Goal: Find specific page/section: Find specific page/section

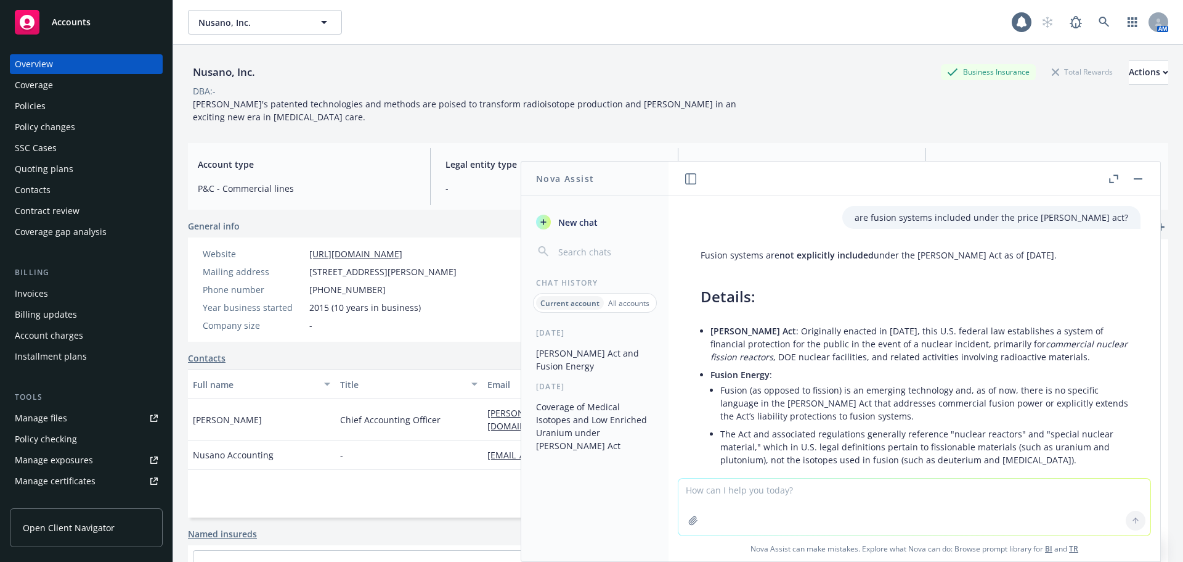
scroll to position [1155, 0]
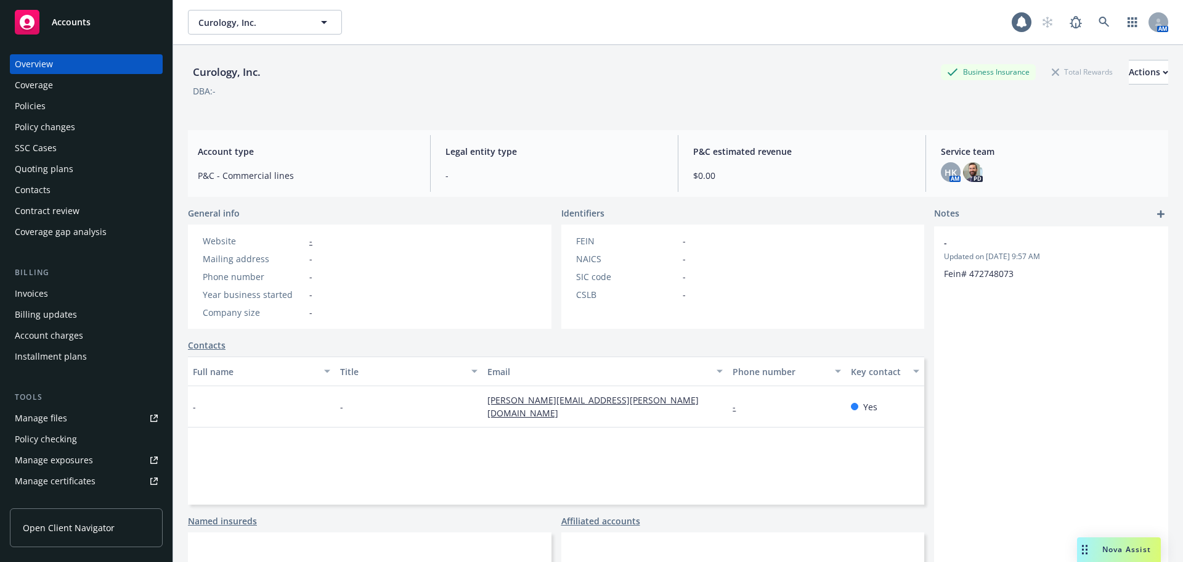
scroll to position [284, 0]
click at [1092, 23] on link at bounding box center [1104, 22] width 25 height 25
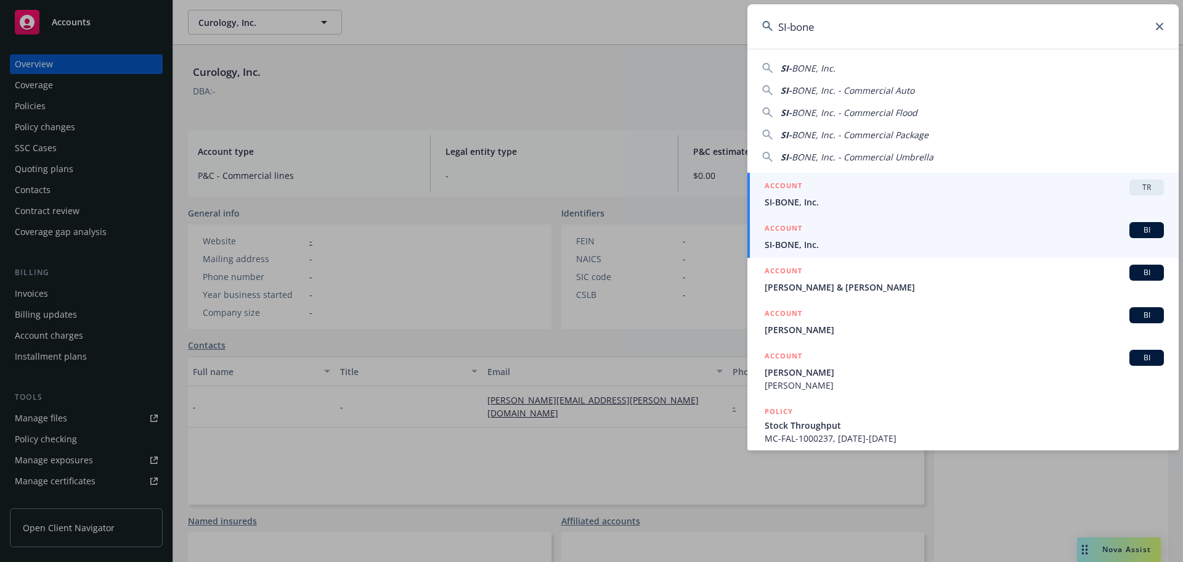
type input "SI-bone"
click at [811, 249] on span "SI-BONE, Inc." at bounding box center [964, 244] width 399 height 13
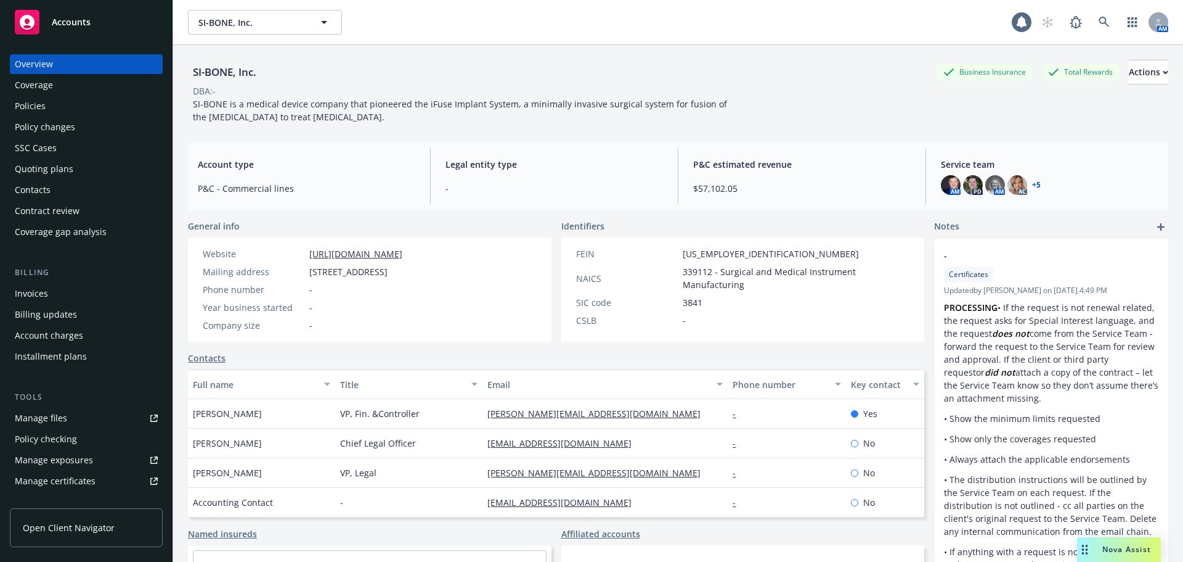
click at [44, 100] on div "Policies" at bounding box center [30, 106] width 31 height 20
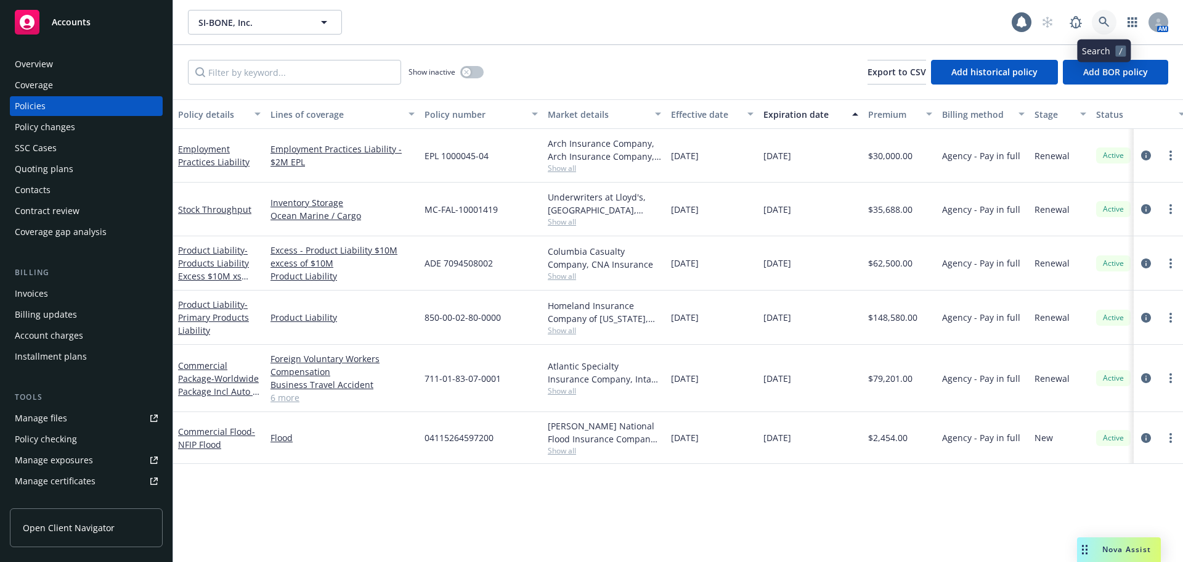
click at [1098, 20] on link at bounding box center [1104, 22] width 25 height 25
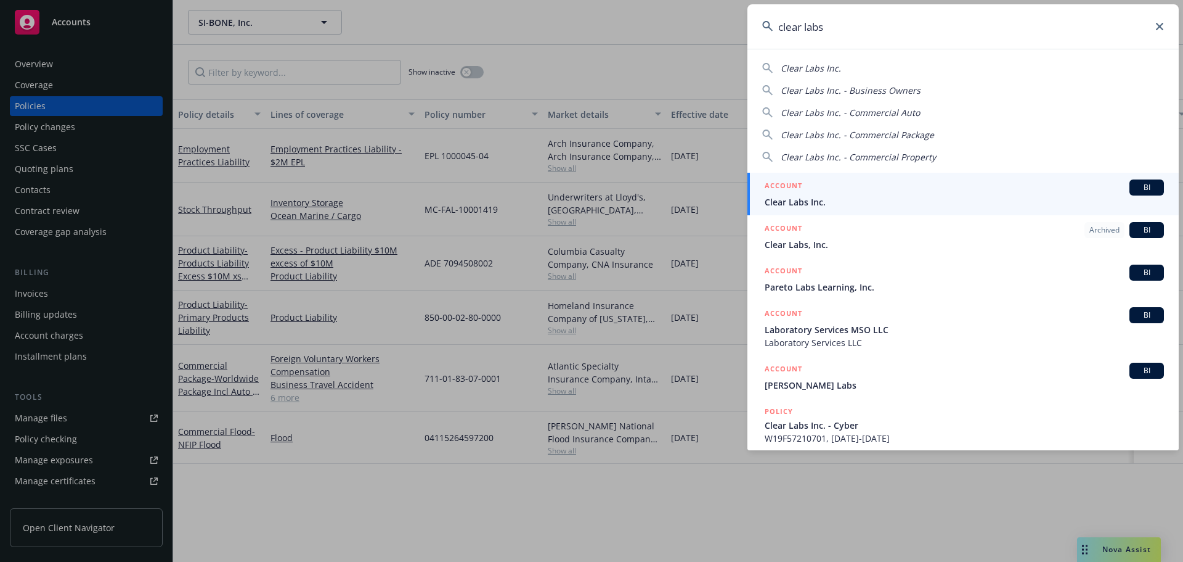
type input "clear labs"
click at [857, 190] on div "ACCOUNT BI" at bounding box center [964, 187] width 399 height 16
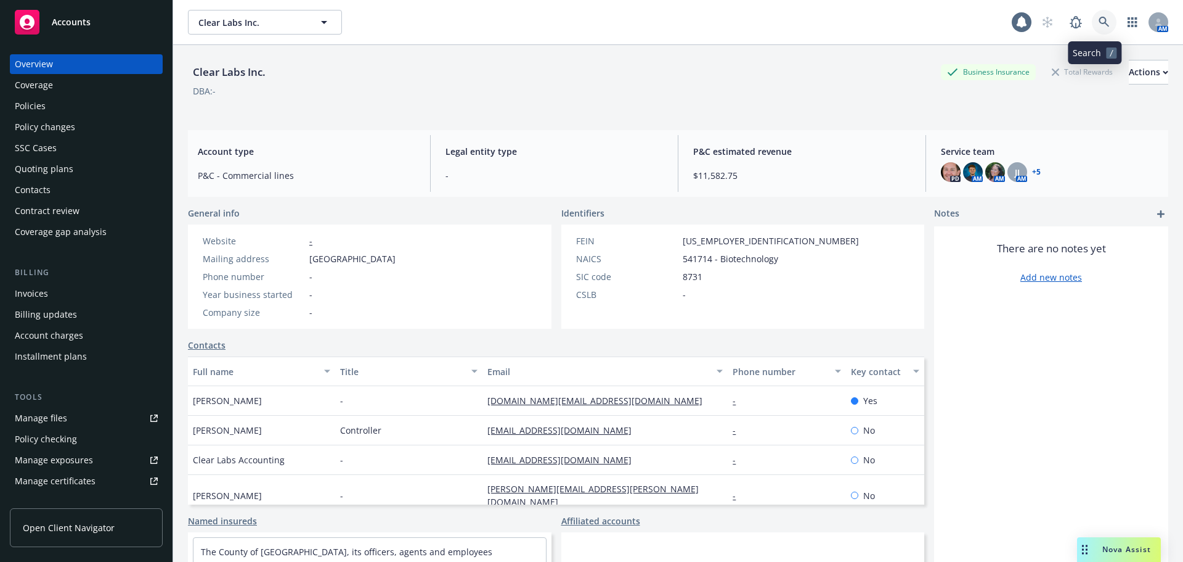
click at [1105, 20] on link at bounding box center [1104, 22] width 25 height 25
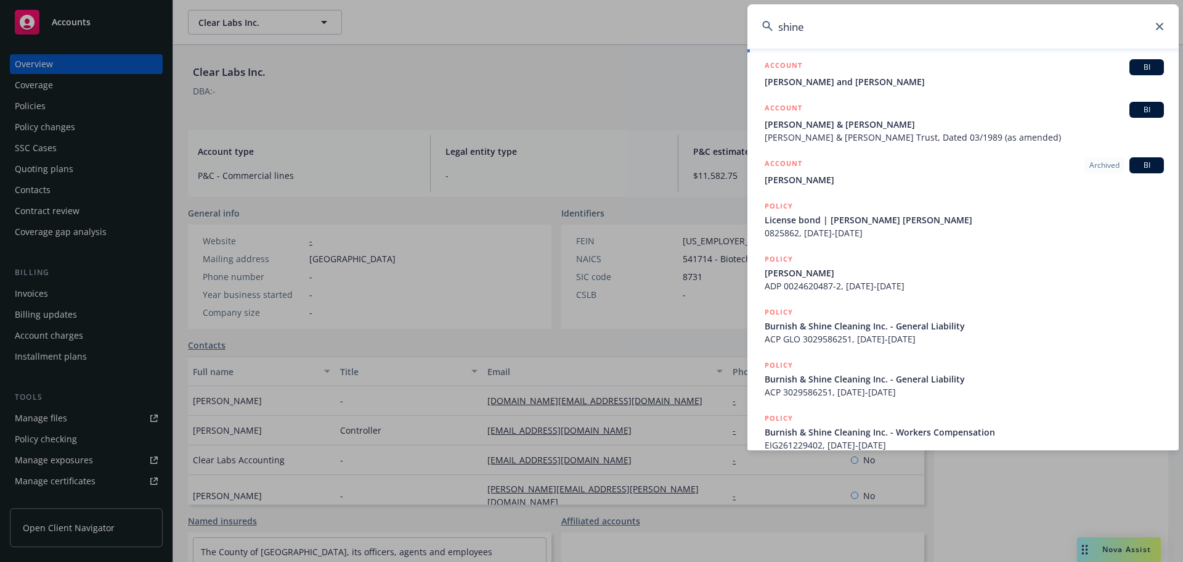
scroll to position [176, 0]
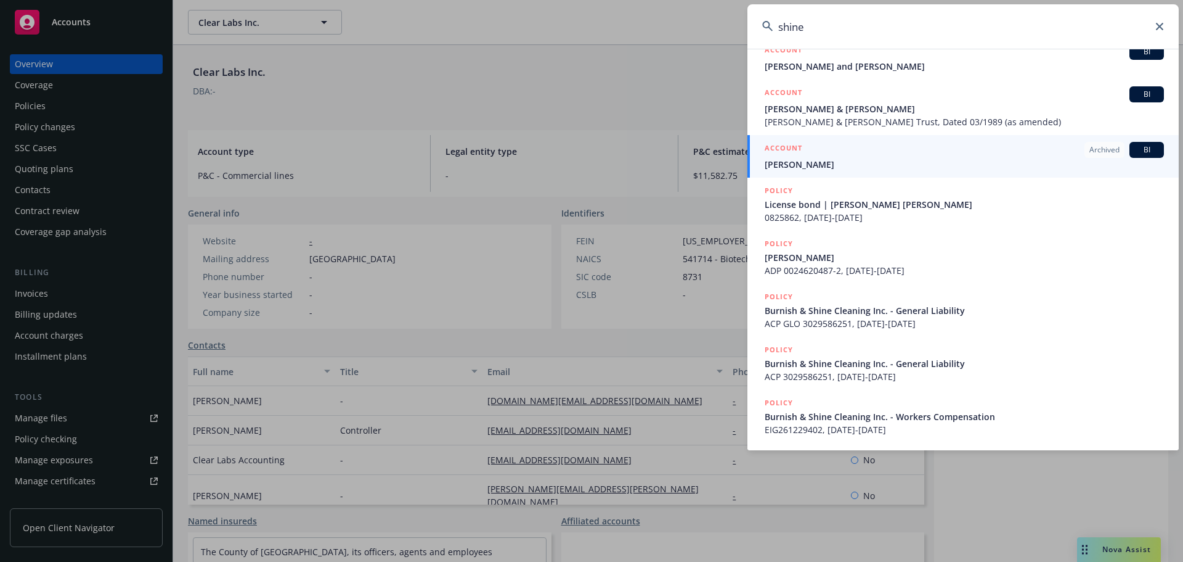
type input "shine"
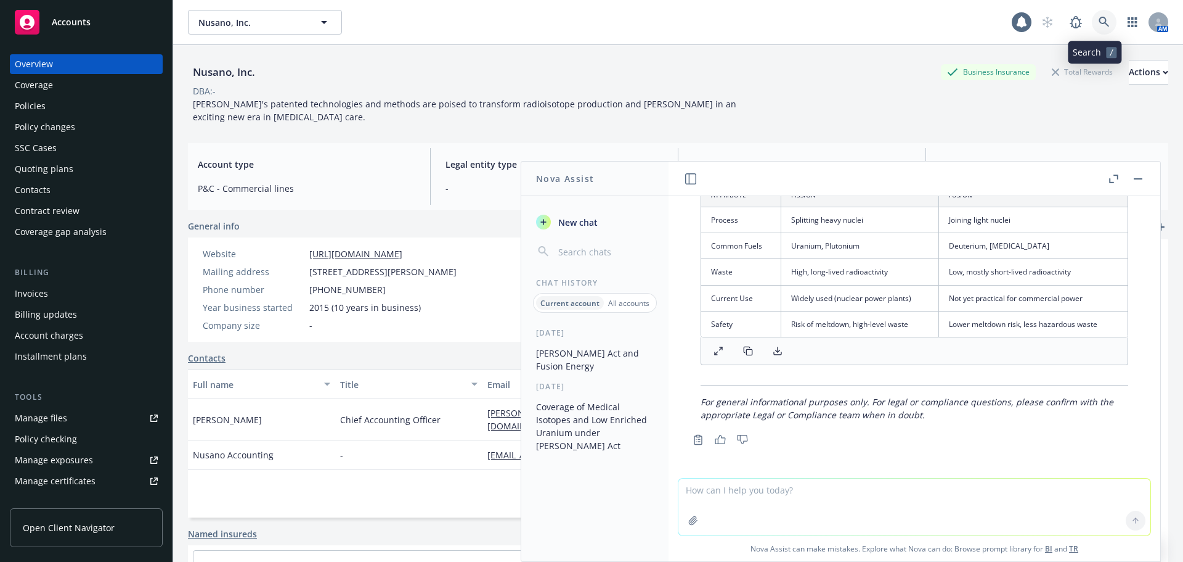
click at [1099, 23] on icon at bounding box center [1104, 22] width 11 height 11
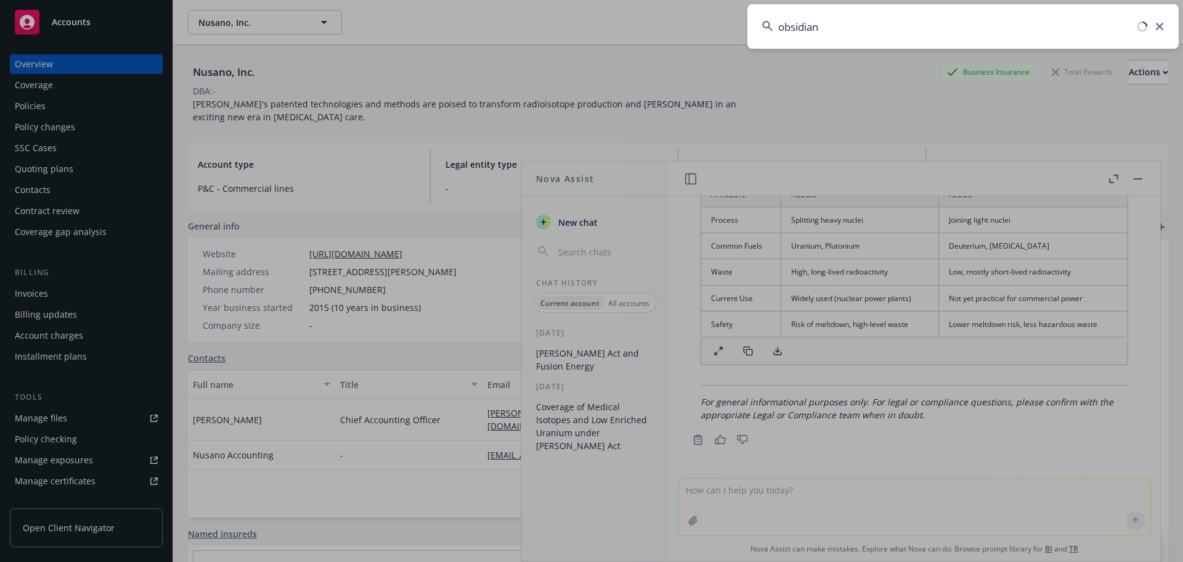
type input "obsidian"
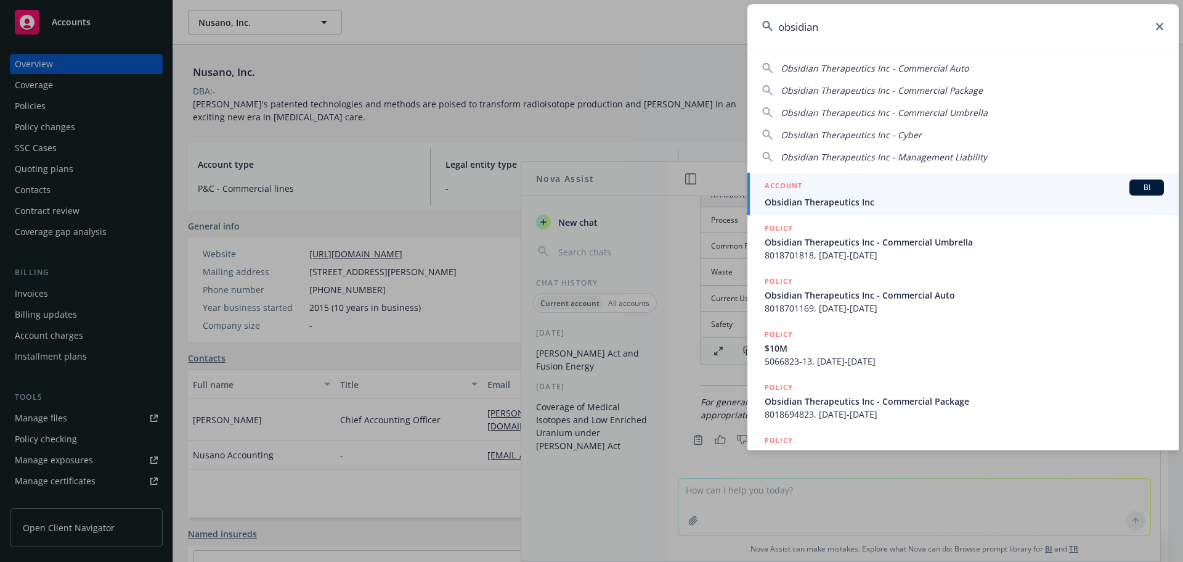
click at [788, 203] on span "Obsidian Therapeutics Inc" at bounding box center [964, 201] width 399 height 13
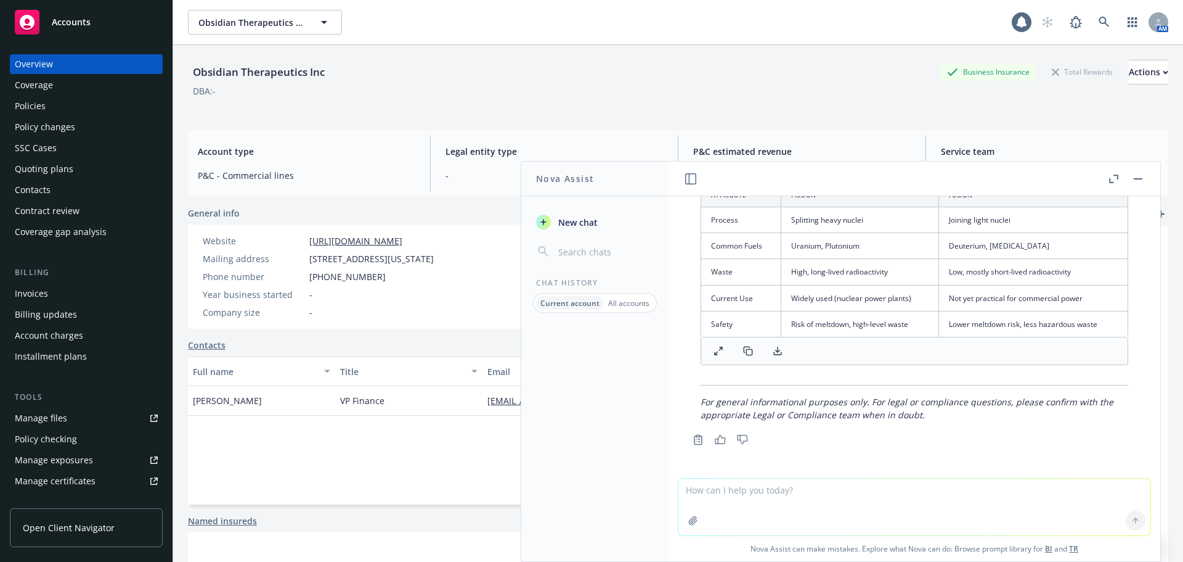
click at [80, 104] on div "Policies" at bounding box center [86, 106] width 143 height 20
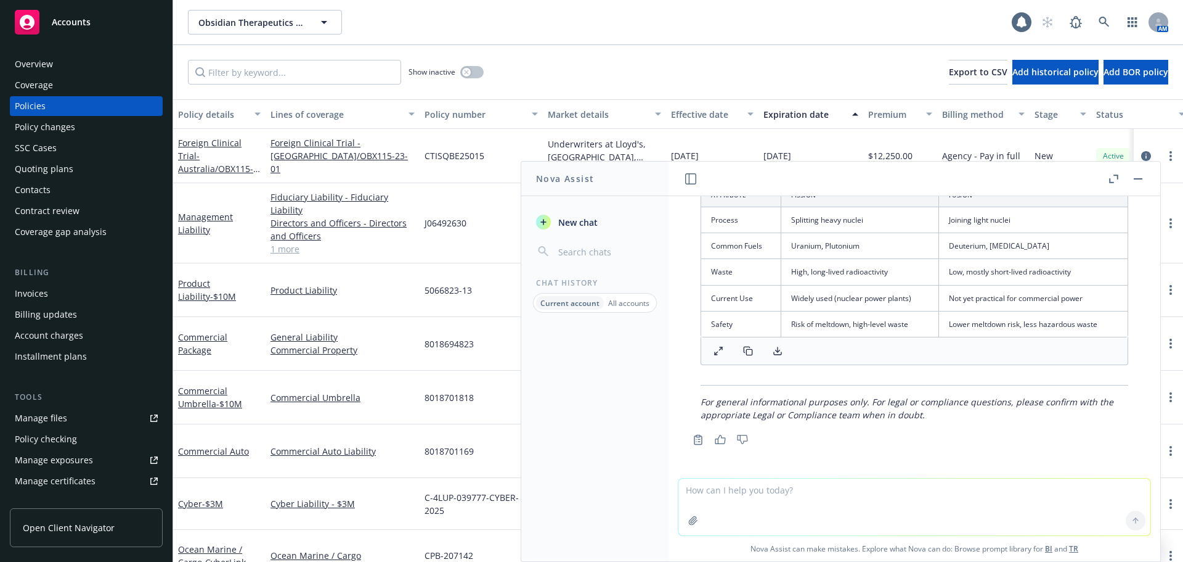
click at [1130, 181] on div at bounding box center [1125, 178] width 39 height 15
click at [1137, 179] on rect "button" at bounding box center [1138, 178] width 9 height 1
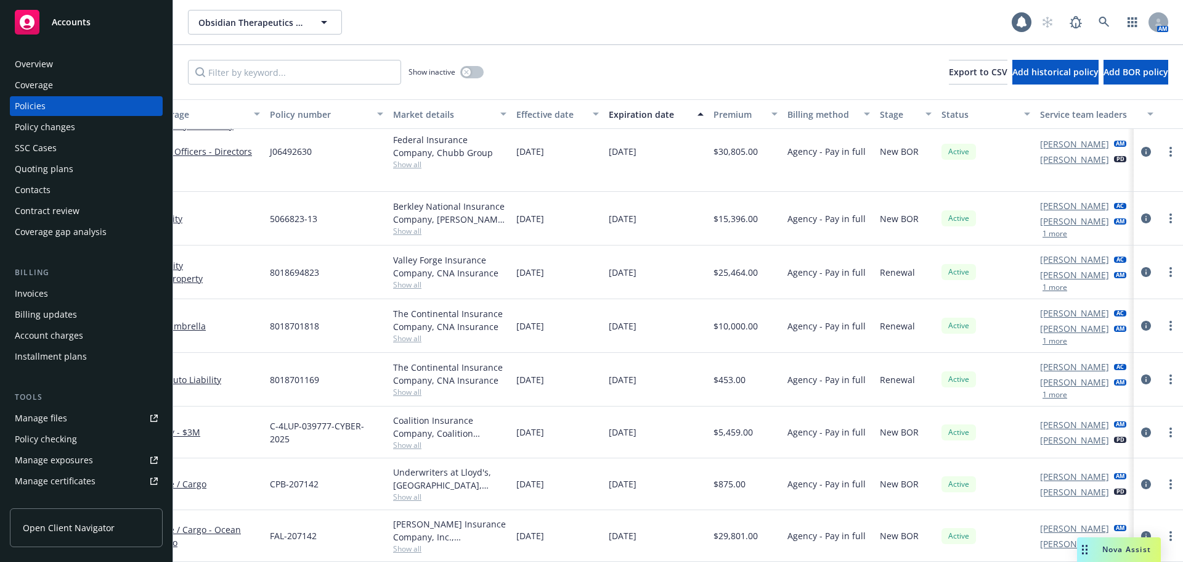
scroll to position [81, 155]
click at [1101, 23] on icon at bounding box center [1104, 22] width 10 height 10
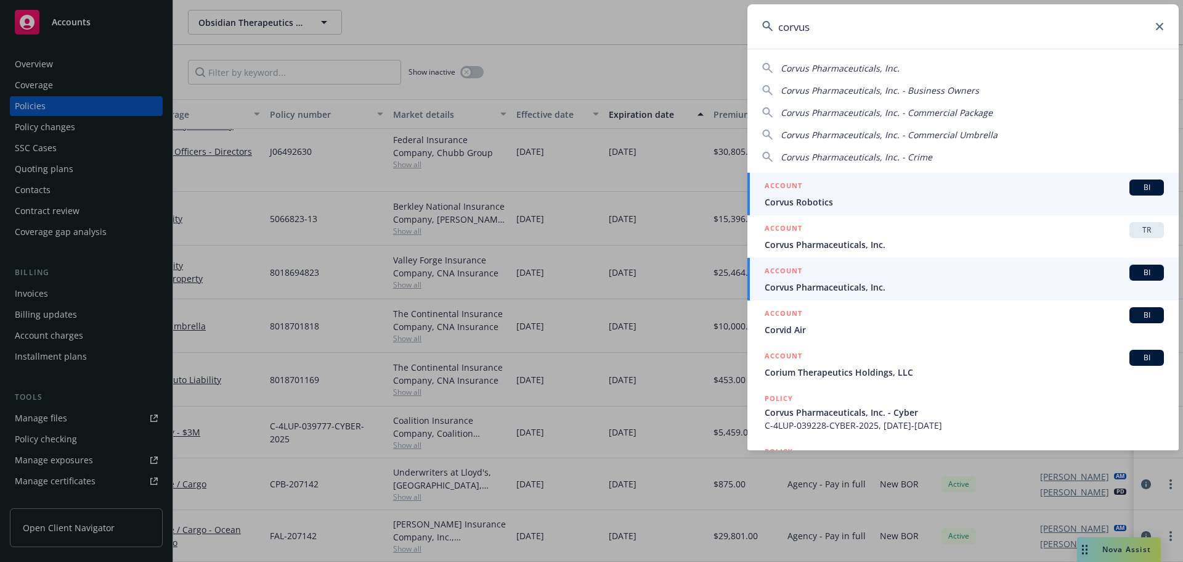
type input "corvus"
click at [866, 278] on div "ACCOUNT BI" at bounding box center [964, 272] width 399 height 16
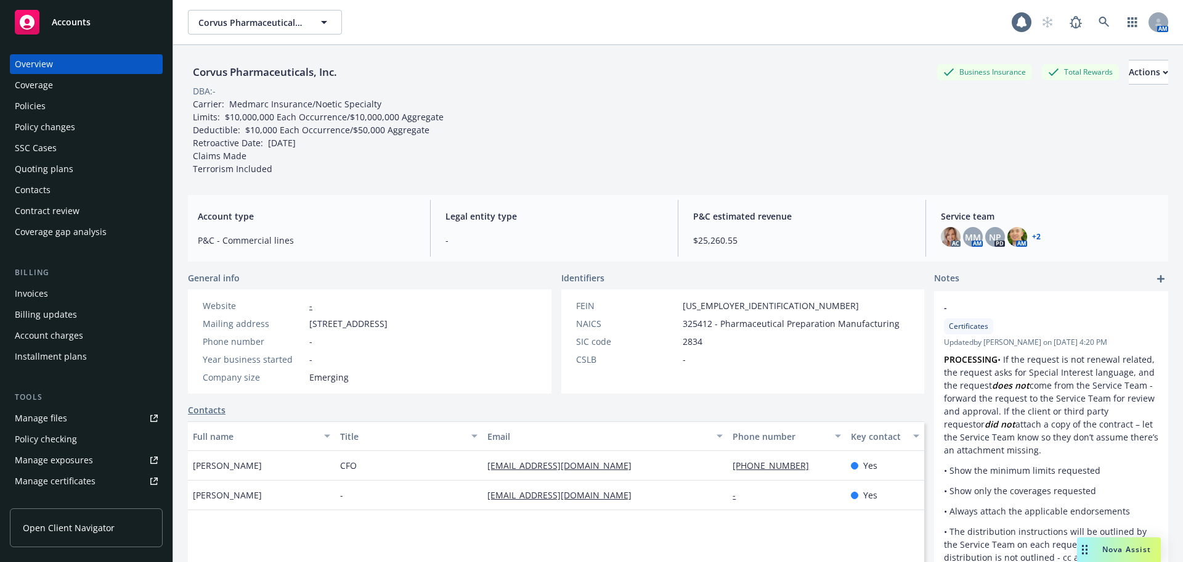
click at [92, 104] on div "Policies" at bounding box center [86, 106] width 143 height 20
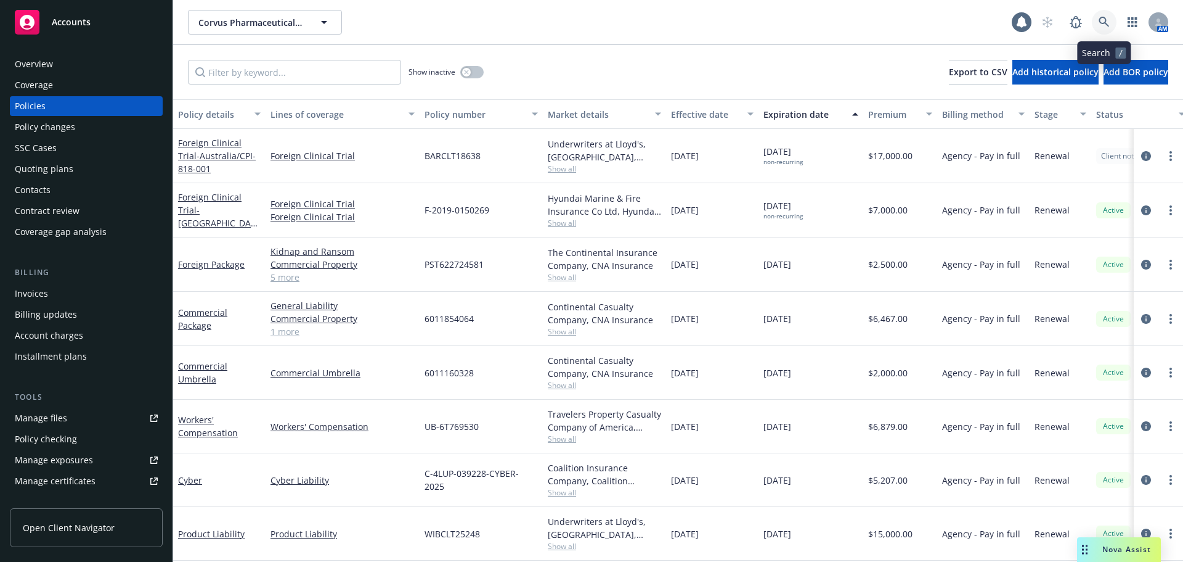
click at [1100, 22] on icon at bounding box center [1104, 22] width 10 height 10
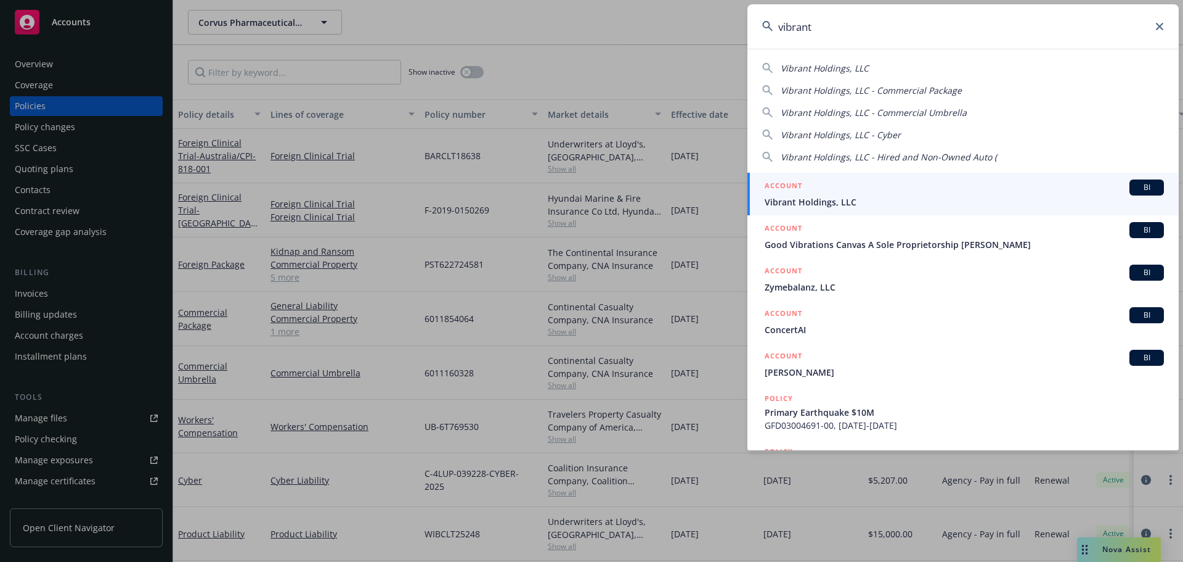
type input "vibrant"
click at [889, 200] on span "Vibrant Holdings, LLC" at bounding box center [964, 201] width 399 height 13
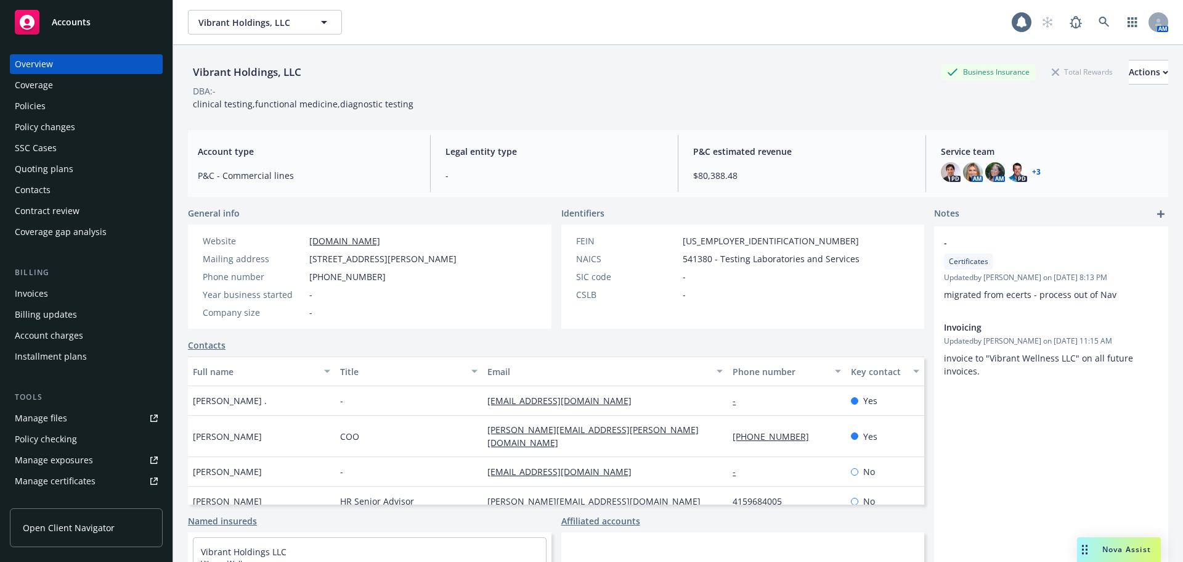
click at [64, 104] on div "Policies" at bounding box center [86, 106] width 143 height 20
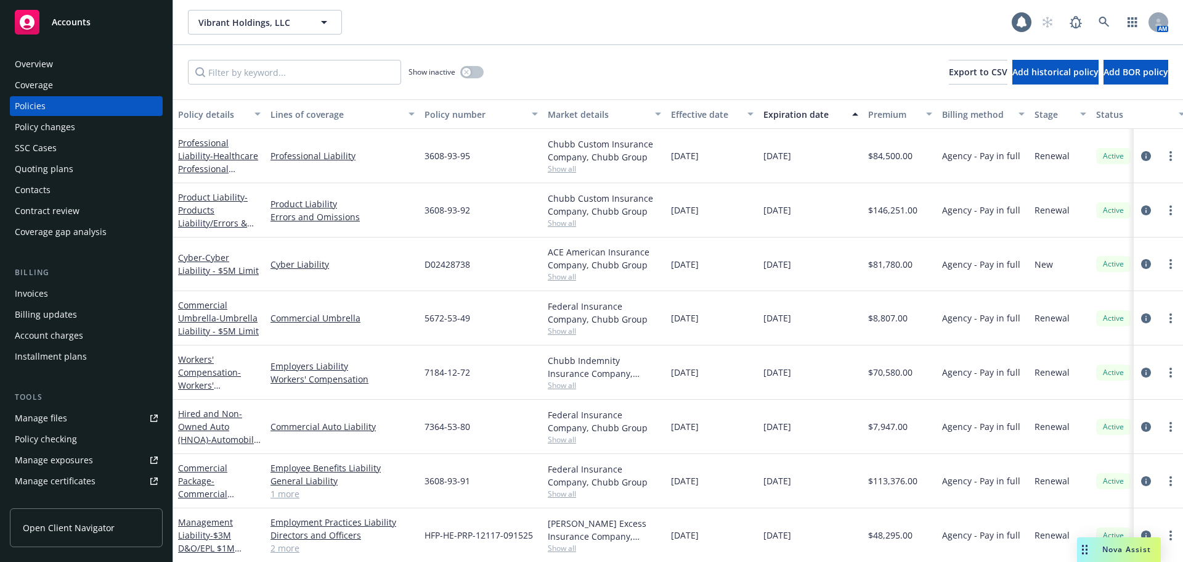
scroll to position [10, 0]
click at [36, 103] on div "Policies" at bounding box center [30, 106] width 31 height 20
click at [1100, 21] on icon at bounding box center [1104, 22] width 10 height 10
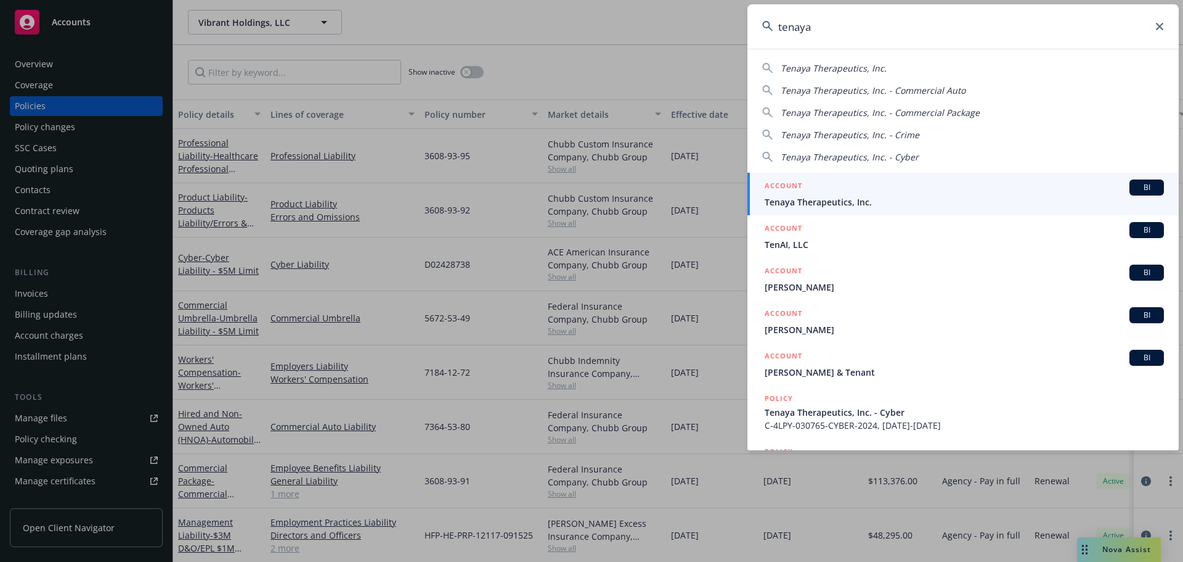
type input "tenaya"
click at [825, 197] on span "Tenaya Therapeutics, Inc." at bounding box center [964, 201] width 399 height 13
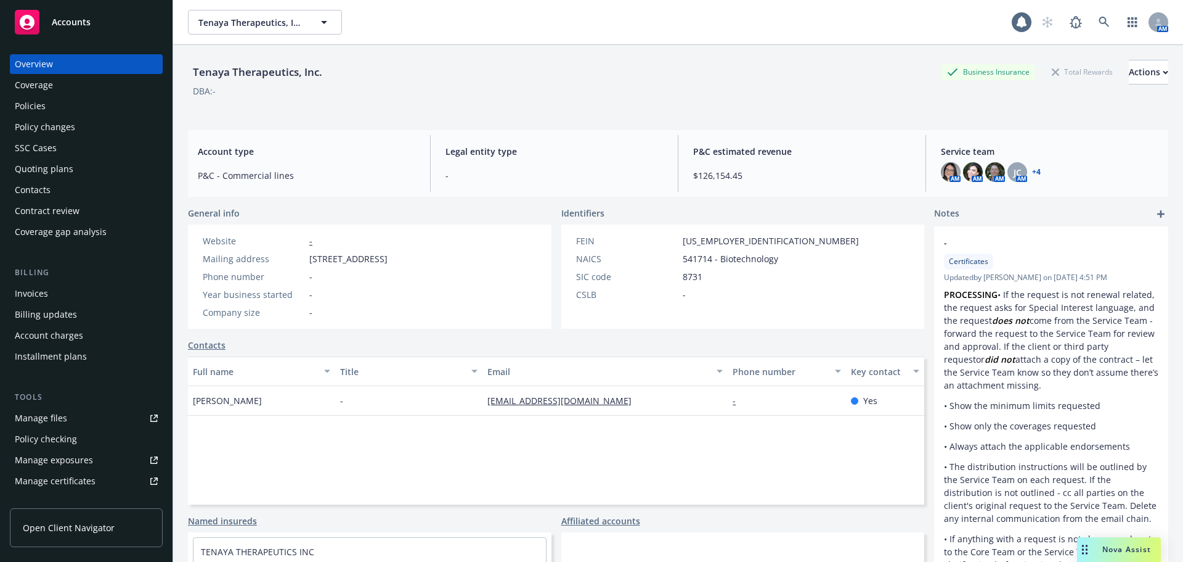
click at [101, 106] on div "Policies" at bounding box center [86, 106] width 143 height 20
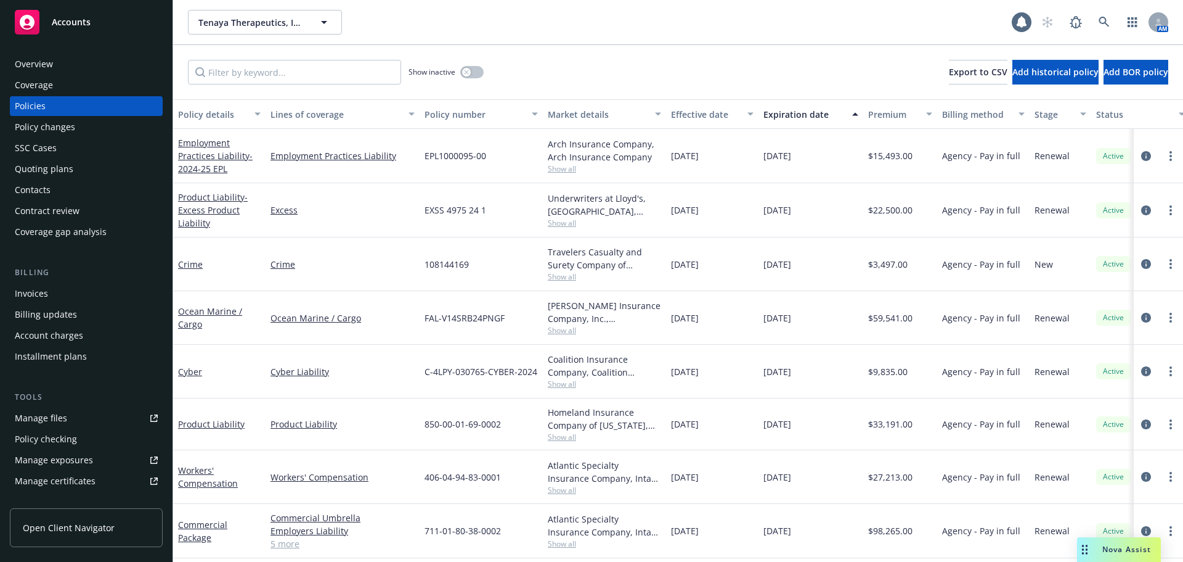
click at [60, 108] on div "Policies" at bounding box center [86, 106] width 143 height 20
click at [84, 60] on div "Overview" at bounding box center [86, 64] width 143 height 20
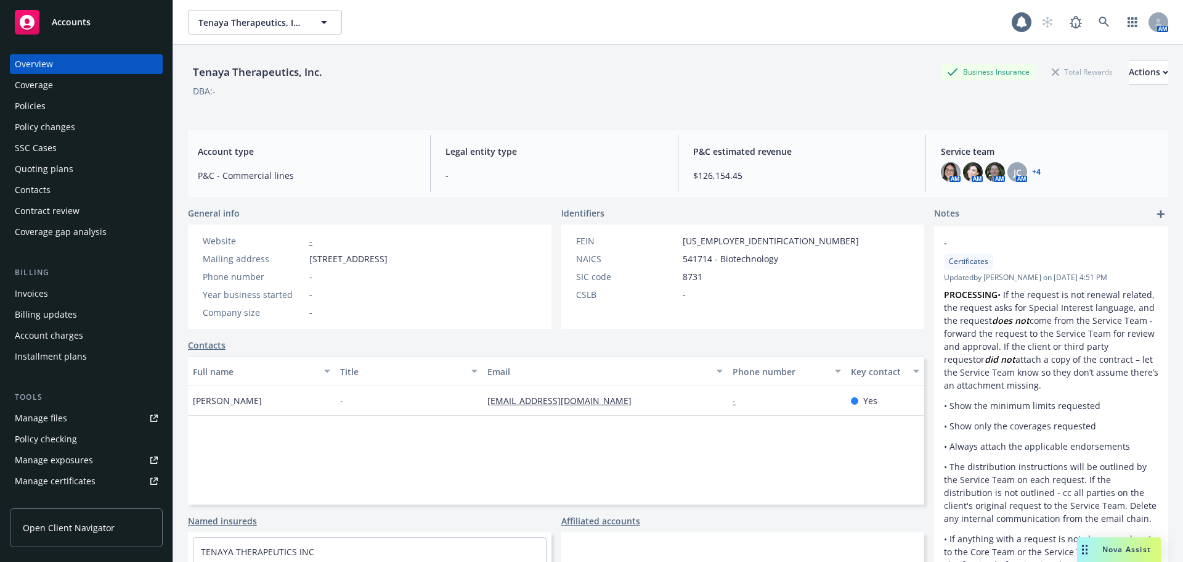
click at [1032, 170] on link "+ 4" at bounding box center [1036, 171] width 9 height 7
